Goal: Task Accomplishment & Management: Manage account settings

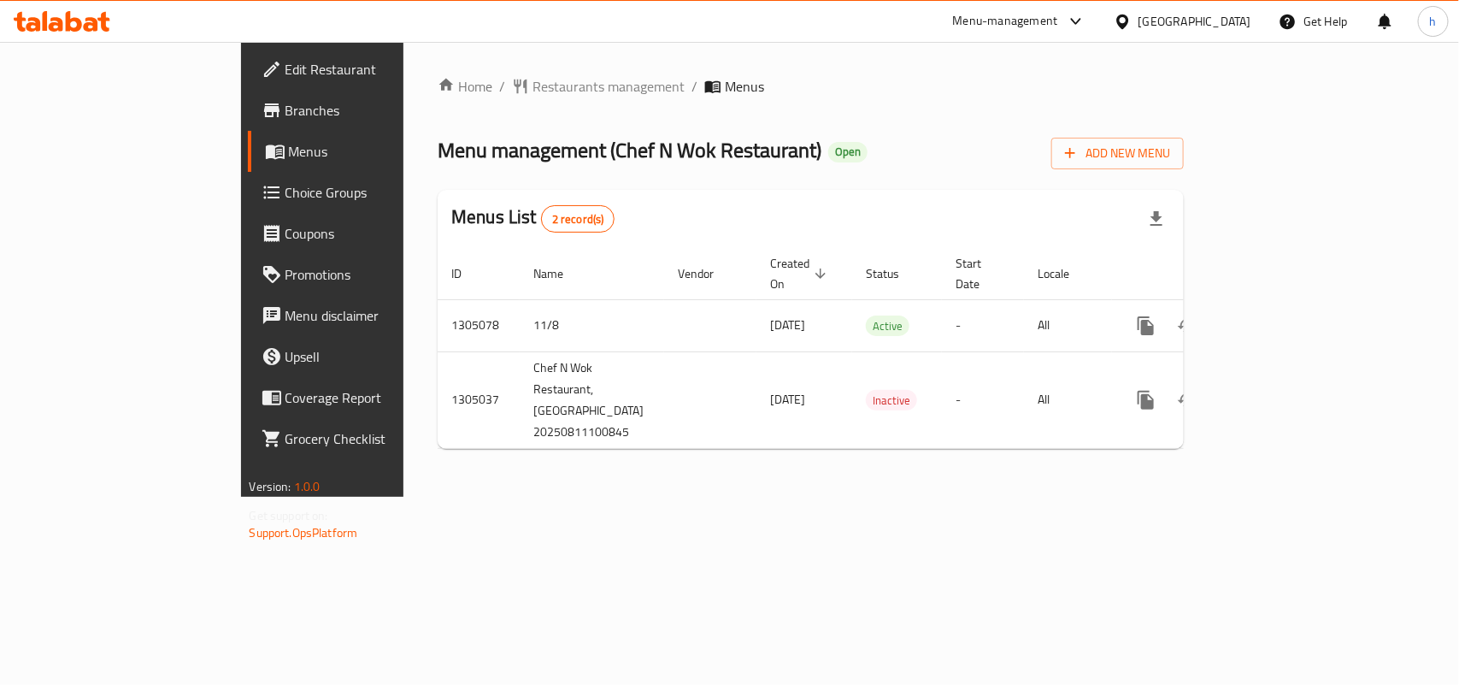
click at [532, 91] on span "Restaurants management" at bounding box center [608, 86] width 152 height 21
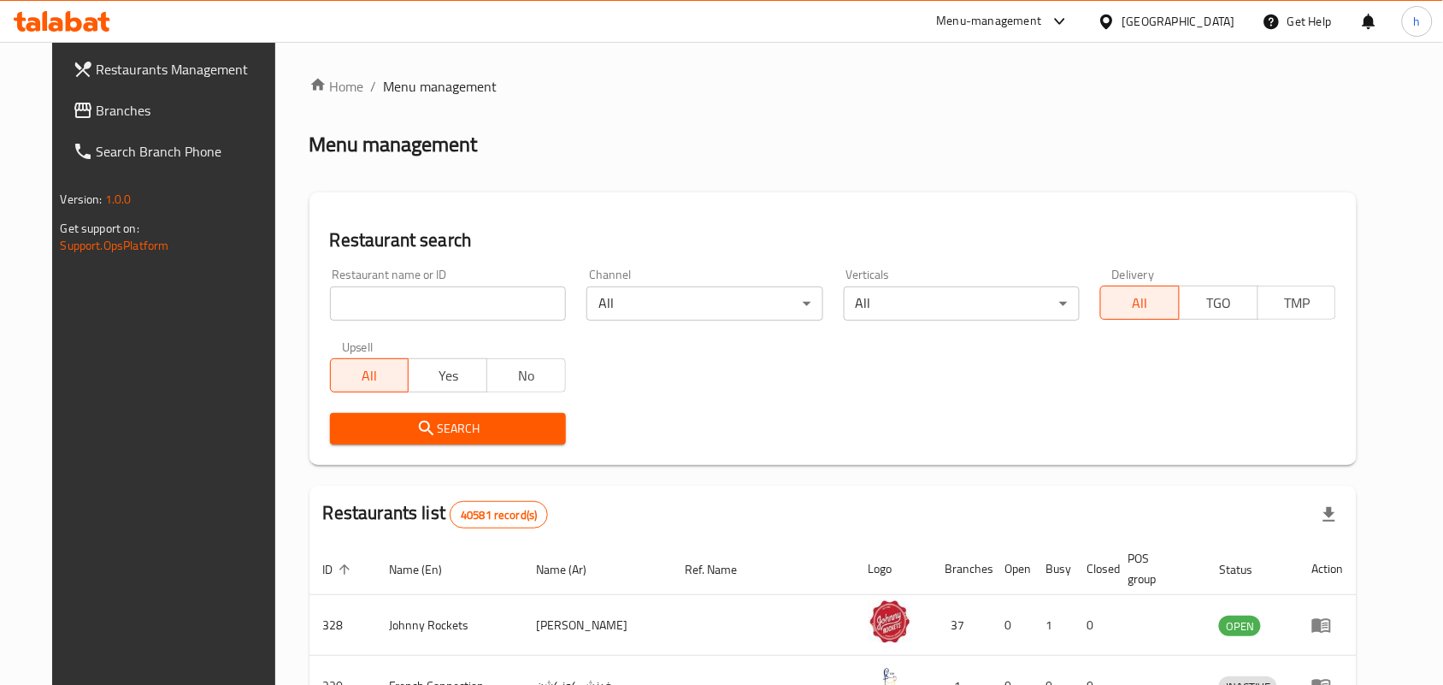
click at [400, 296] on input "search" at bounding box center [448, 303] width 236 height 34
paste input "703534"
type input "703534"
click at [391, 398] on div "Upsell All Yes No" at bounding box center [448, 367] width 256 height 72
click at [416, 426] on icon "submit" at bounding box center [426, 428] width 21 height 21
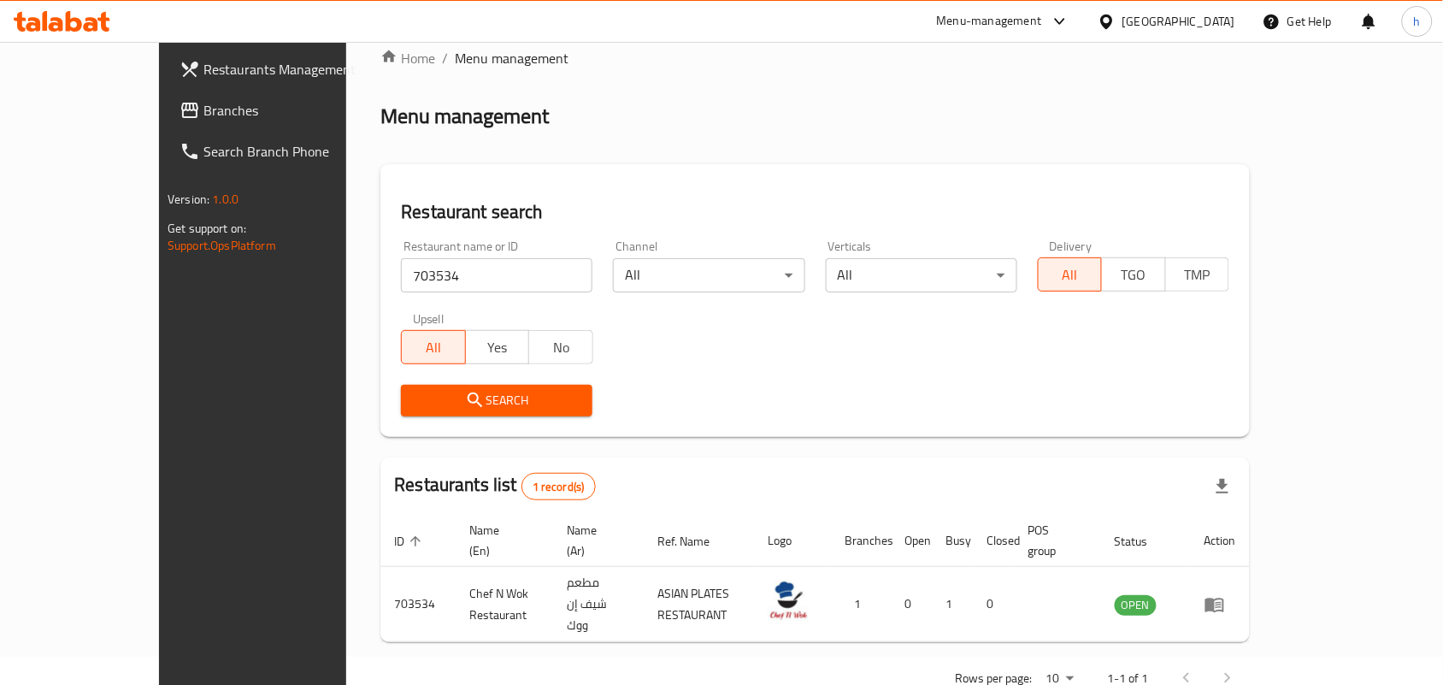
scroll to position [44, 0]
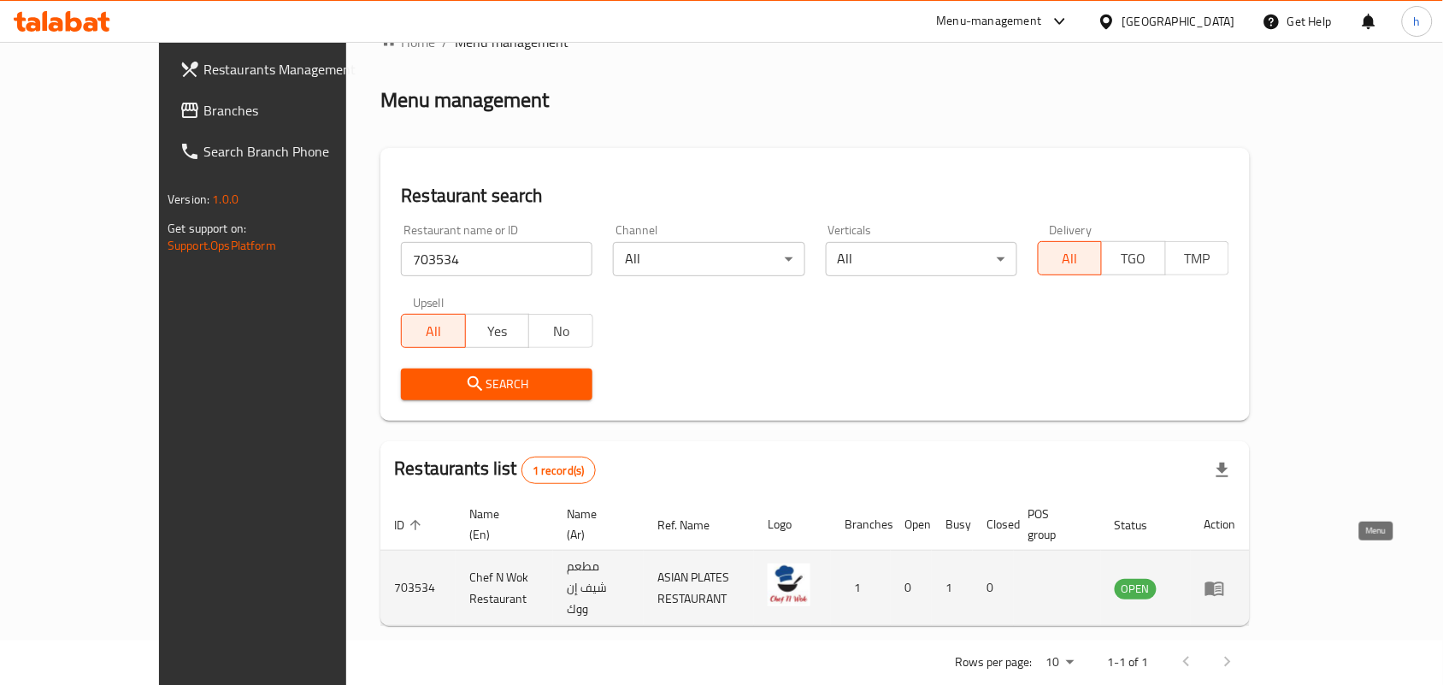
click at [1236, 578] on link "enhanced table" at bounding box center [1220, 588] width 32 height 21
